Goal: Task Accomplishment & Management: Use online tool/utility

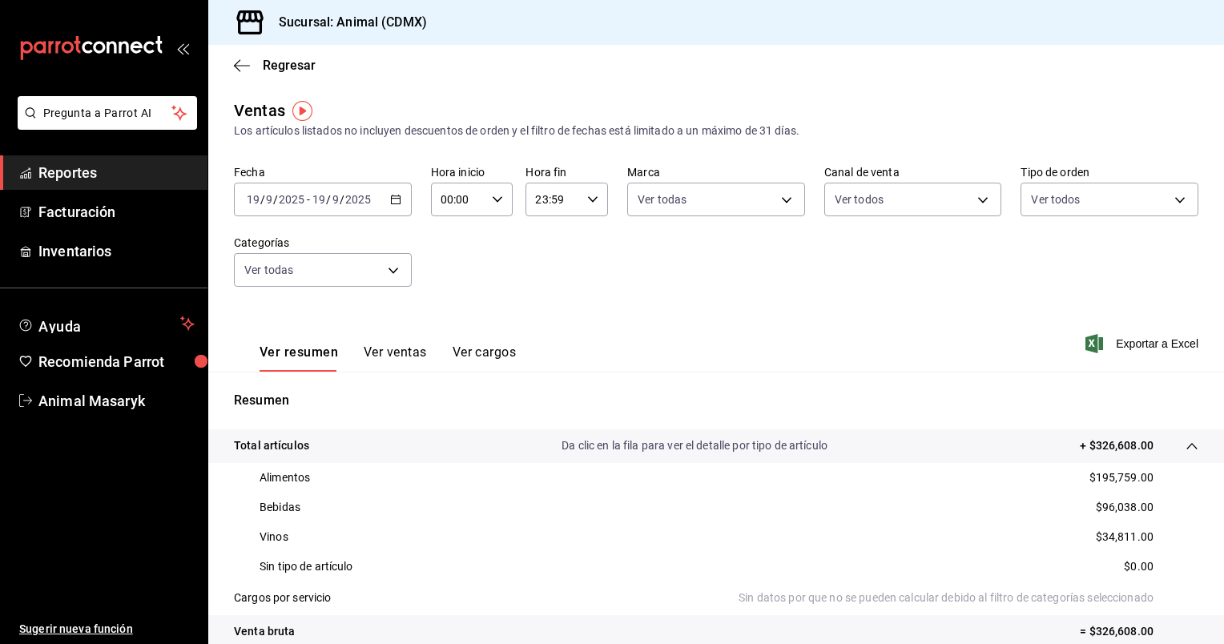
click at [962, 365] on div "Ver resumen Ver ventas Ver cargos Exportar a Excel" at bounding box center [716, 339] width 1016 height 66
click at [497, 201] on icon "button" at bounding box center [497, 199] width 11 height 11
click at [450, 266] on button "05" at bounding box center [449, 270] width 34 height 32
type input "05:00"
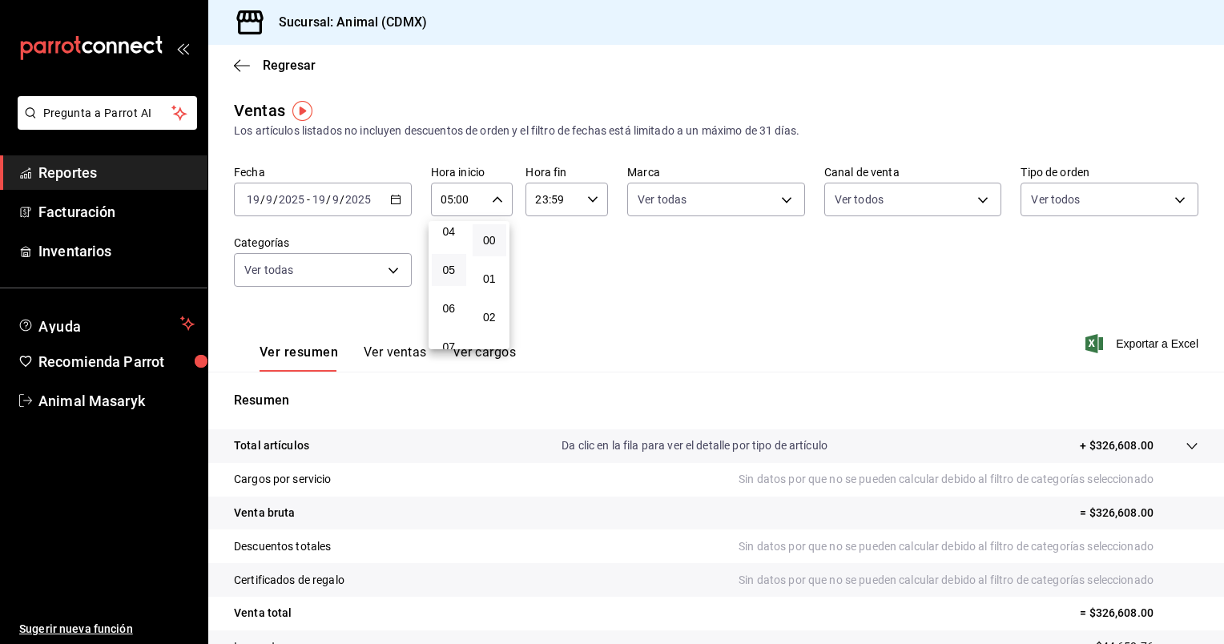
click at [584, 202] on div at bounding box center [612, 322] width 1224 height 644
click at [587, 202] on icon "button" at bounding box center [592, 199] width 11 height 11
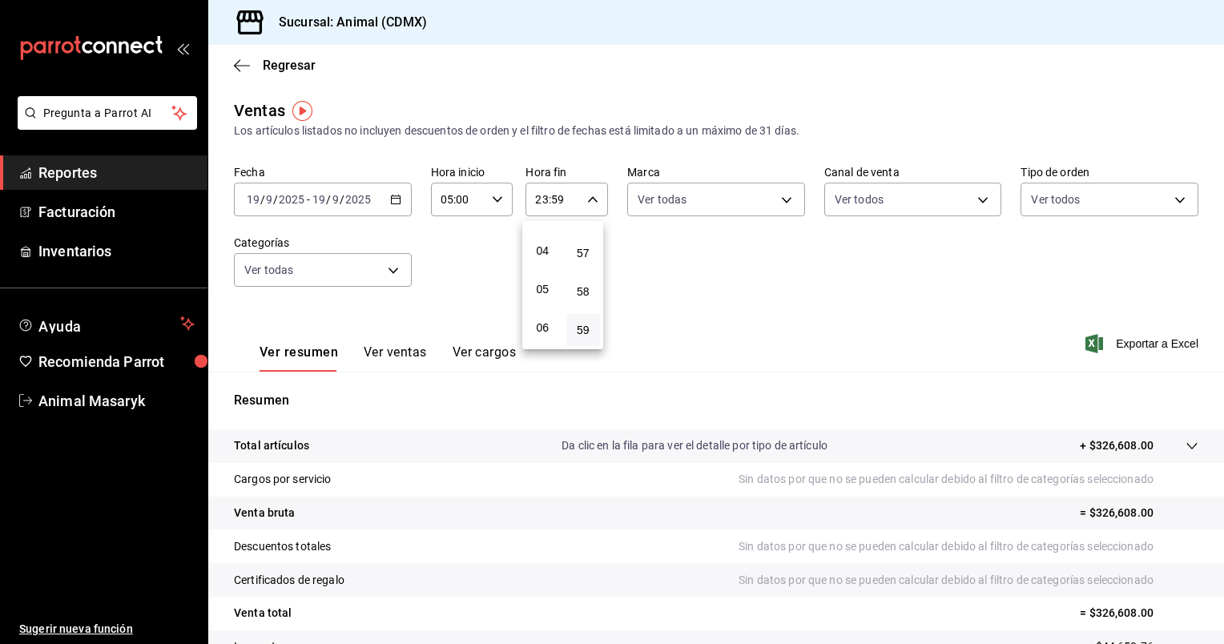
scroll to position [143, 0]
click at [537, 295] on span "05" at bounding box center [542, 290] width 15 height 13
click at [585, 240] on span "00" at bounding box center [583, 240] width 15 height 13
type input "05:00"
click at [394, 199] on div at bounding box center [612, 322] width 1224 height 644
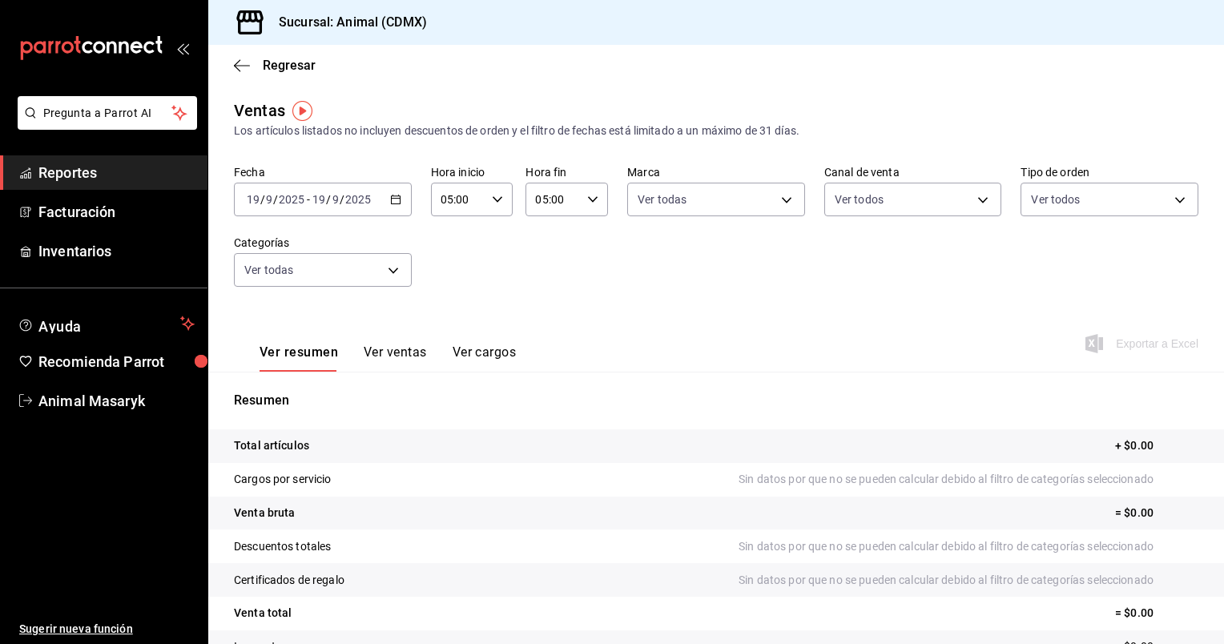
click at [394, 199] on \(Stroke\) "button" at bounding box center [395, 198] width 9 height 1
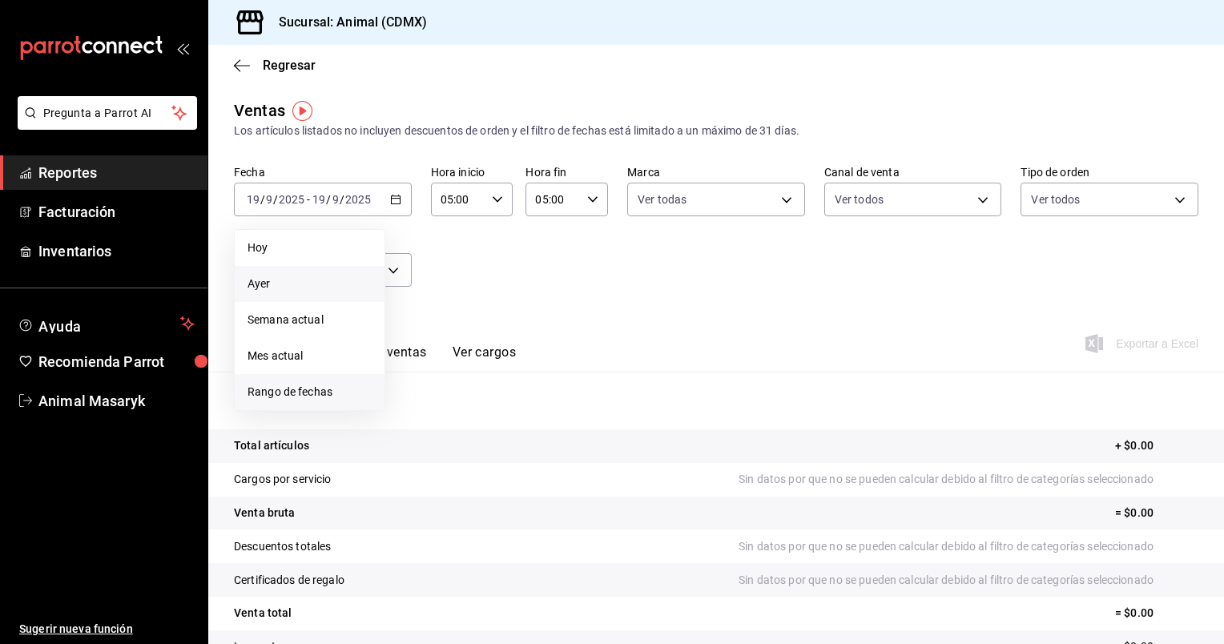
click at [305, 394] on span "Rango de fechas" at bounding box center [310, 392] width 124 height 17
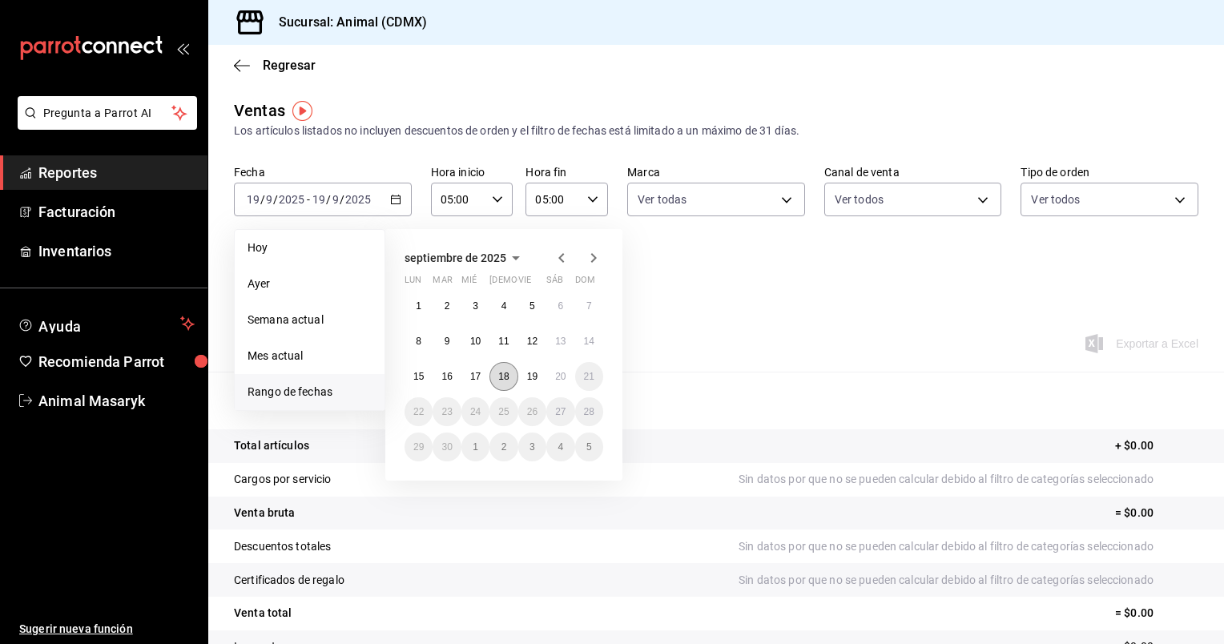
click at [501, 379] on abbr "18" at bounding box center [503, 376] width 10 height 11
click at [535, 382] on button "19" at bounding box center [532, 376] width 28 height 29
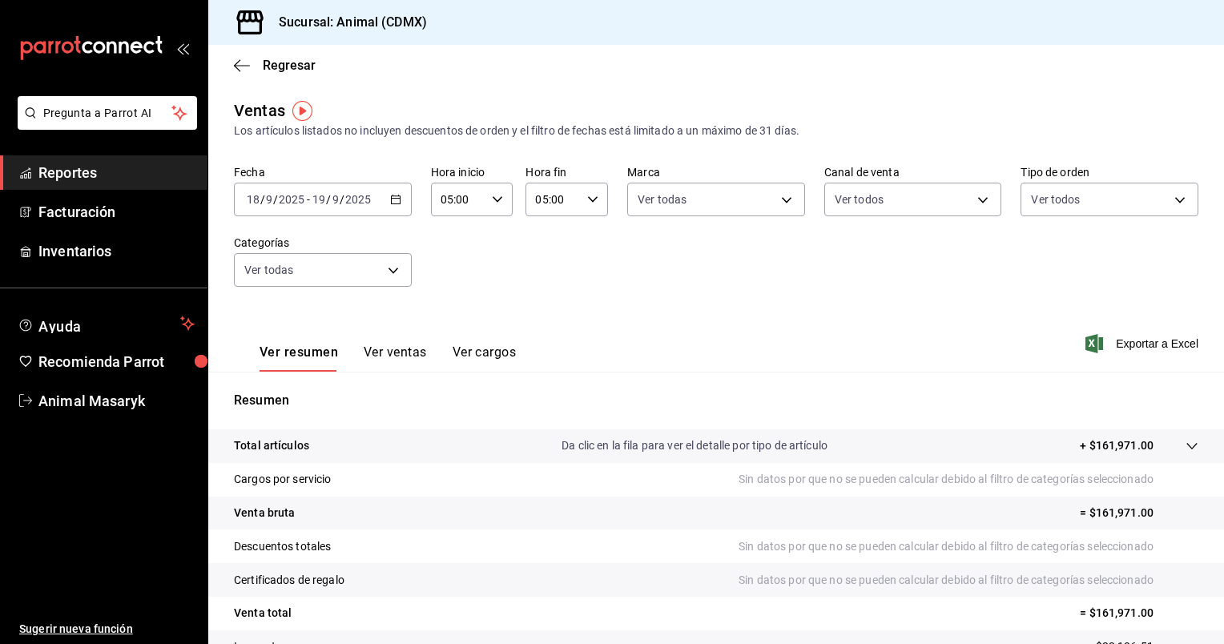
click at [276, 199] on span "/" at bounding box center [275, 199] width 5 height 13
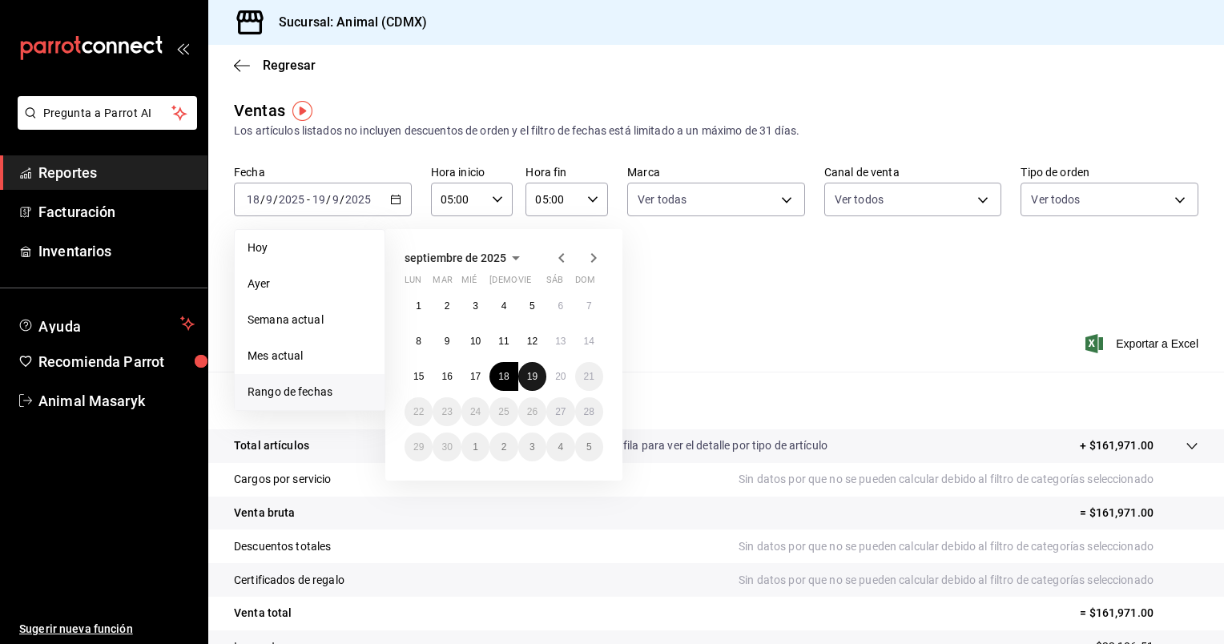
click at [532, 373] on abbr "19" at bounding box center [532, 376] width 10 height 11
click at [558, 381] on button "20" at bounding box center [561, 376] width 28 height 29
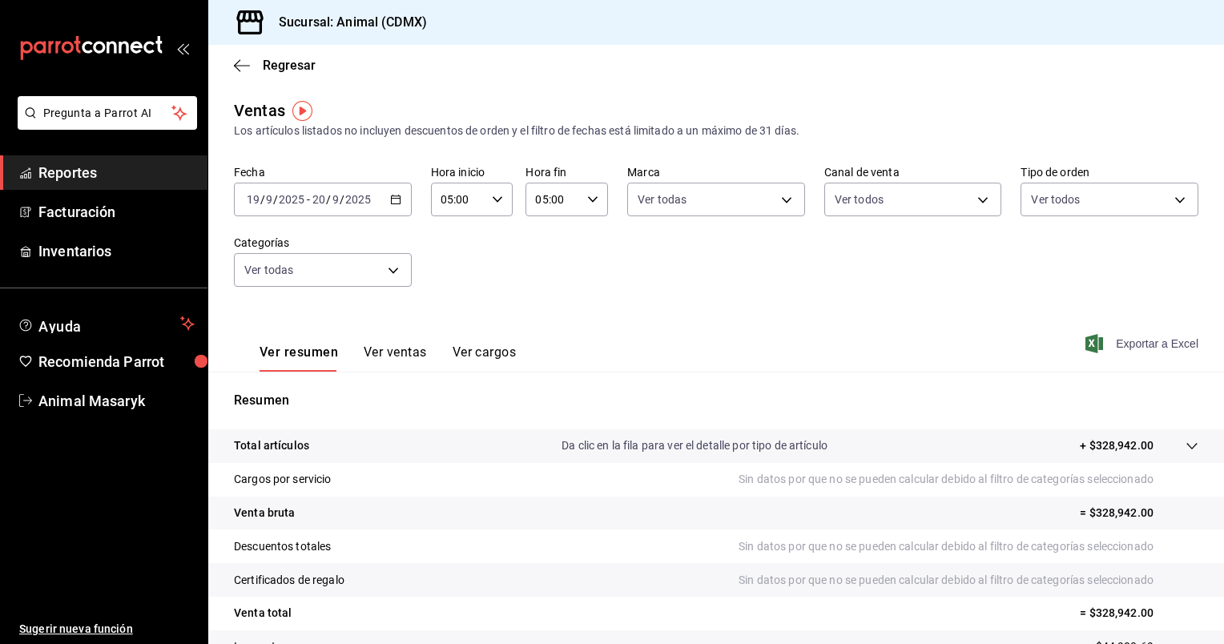
click at [1111, 345] on span "Exportar a Excel" at bounding box center [1144, 343] width 110 height 19
